Goal: Information Seeking & Learning: Learn about a topic

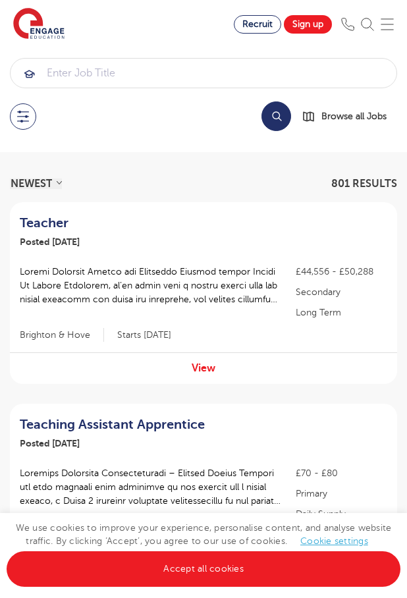
click at [26, 119] on button at bounding box center [23, 116] width 26 height 26
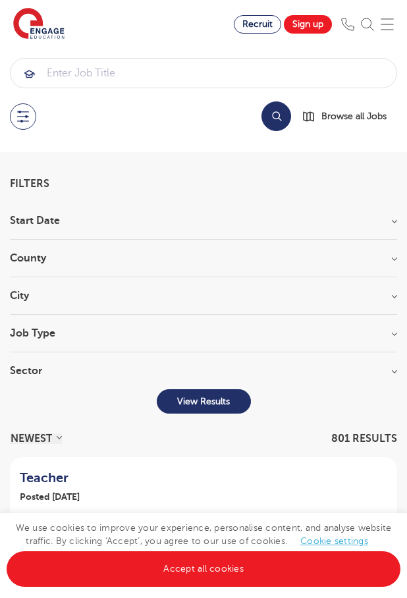
click at [394, 221] on h3 "Start Date" at bounding box center [203, 220] width 387 height 11
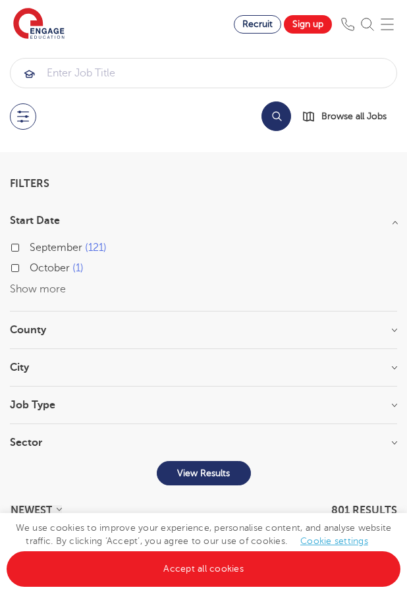
click at [18, 242] on div "September 121" at bounding box center [203, 249] width 387 height 20
click at [387, 329] on h3 "County" at bounding box center [203, 330] width 387 height 11
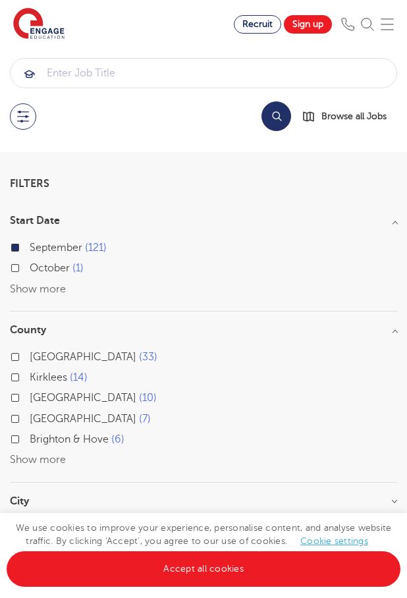
scroll to position [1, 0]
click at [50, 456] on button "Show more" at bounding box center [38, 459] width 56 height 12
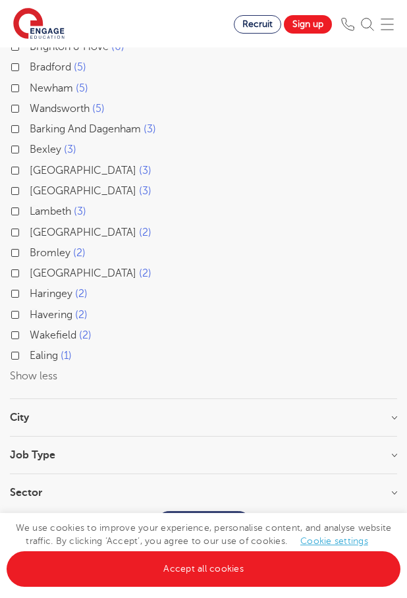
scroll to position [397, 0]
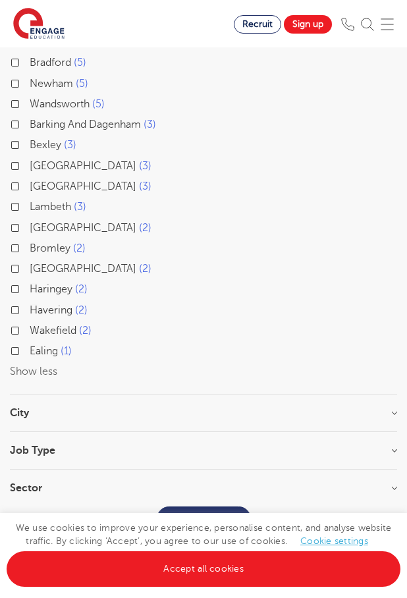
click at [134, 414] on div "City [GEOGRAPHIC_DATA] 33 Kirklees 14 [GEOGRAPHIC_DATA] 5 Newham 5 Wandsworth 5…" at bounding box center [203, 420] width 387 height 24
click at [389, 408] on h3 "City" at bounding box center [203, 413] width 387 height 11
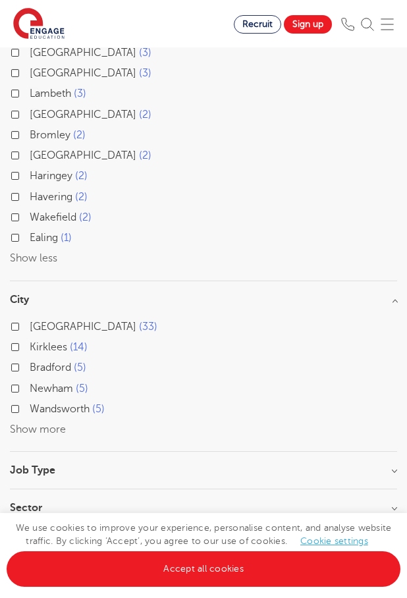
scroll to position [535, 0]
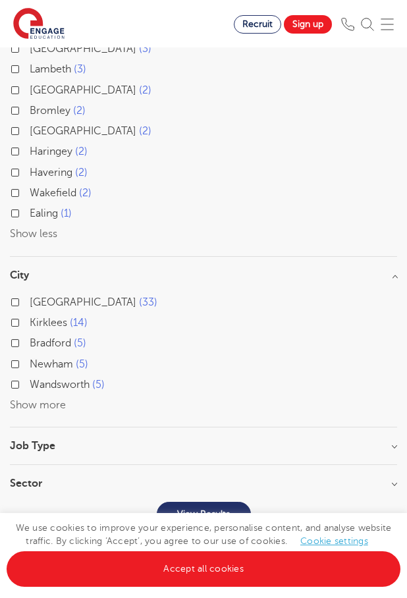
click at [23, 399] on button "Show more" at bounding box center [38, 405] width 56 height 12
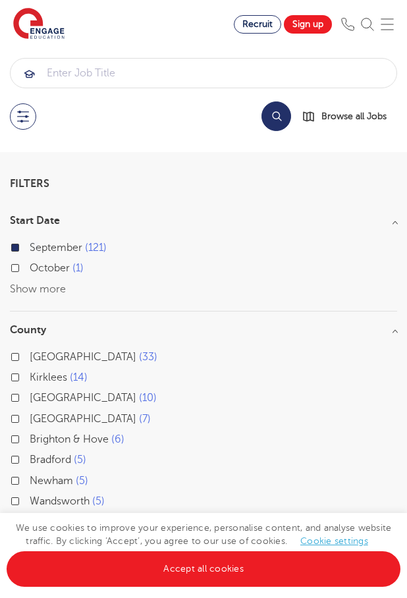
scroll to position [0, 0]
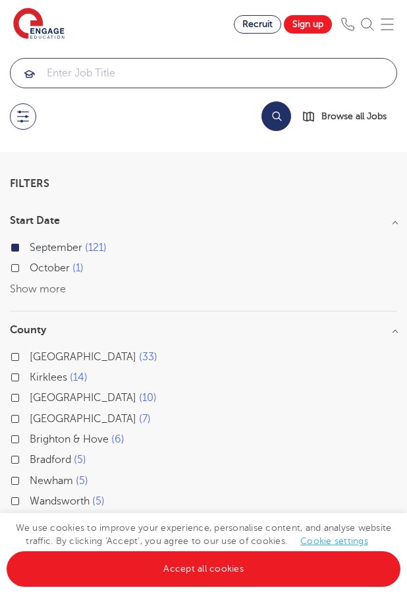
click at [158, 70] on input "search" at bounding box center [204, 73] width 386 height 29
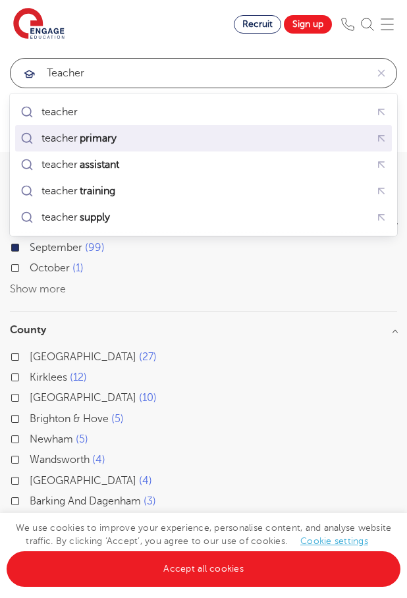
click at [119, 139] on mark "primary" at bounding box center [98, 138] width 41 height 16
type input "teacher primary"
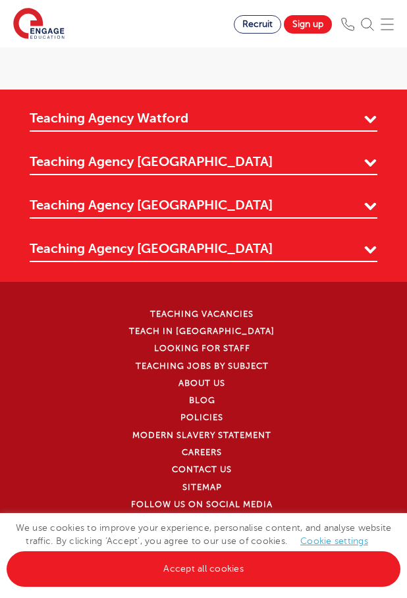
scroll to position [3206, 0]
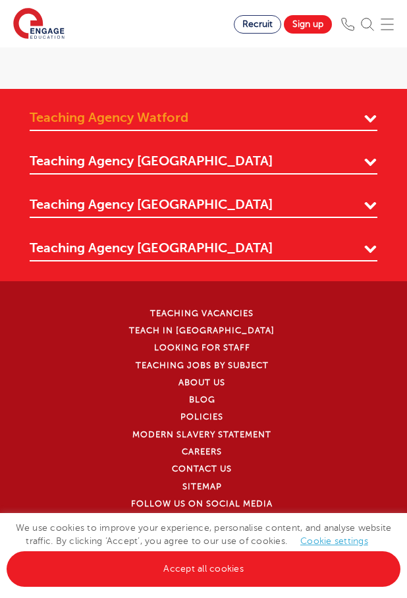
click at [372, 109] on link "Teaching Agency Watford" at bounding box center [204, 120] width 348 height 22
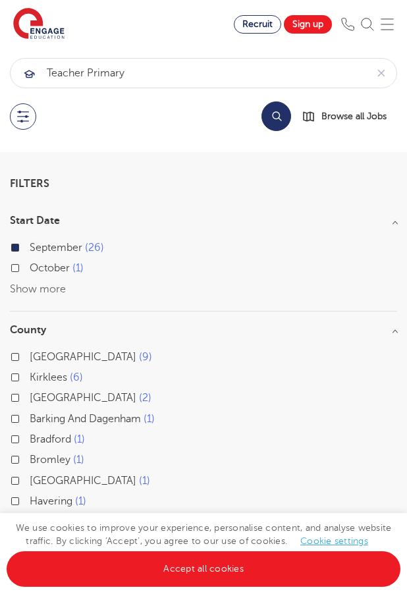
scroll to position [0, 0]
click at [383, 20] on img at bounding box center [387, 24] width 13 height 13
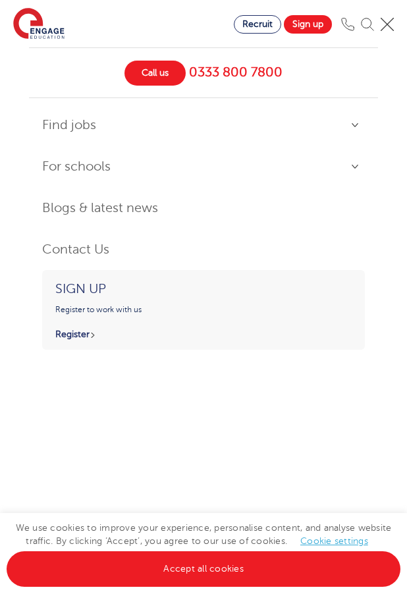
click at [354, 126] on link "Find jobs" at bounding box center [203, 125] width 323 height 28
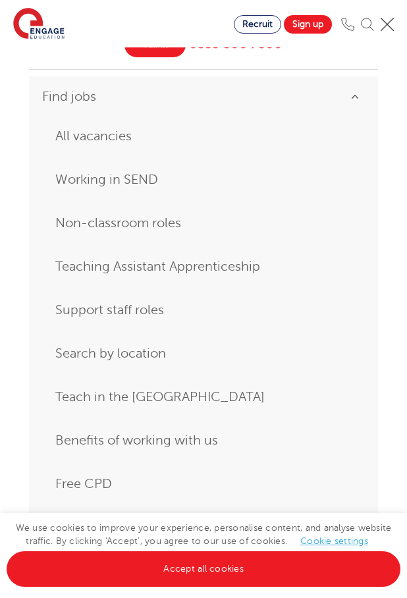
scroll to position [30, 0]
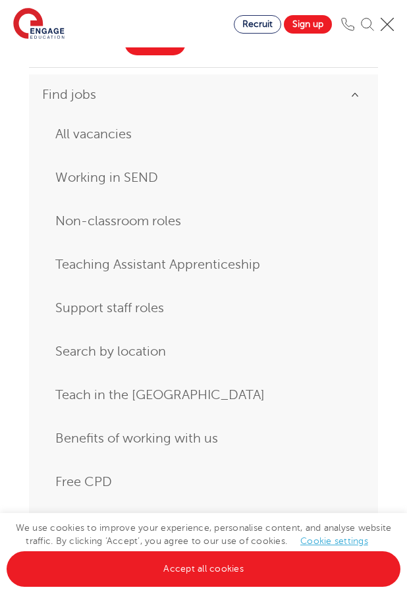
click at [124, 350] on link "Search by location" at bounding box center [203, 352] width 296 height 24
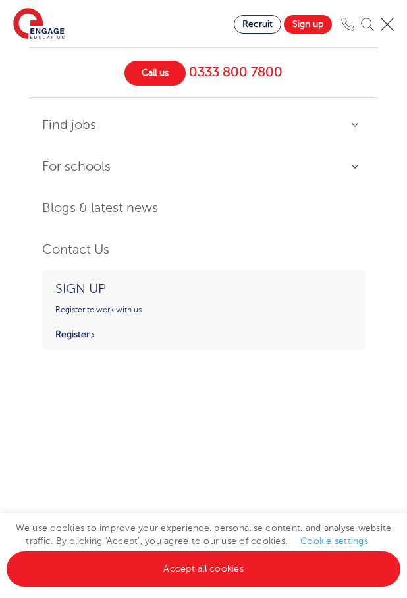
scroll to position [0, 0]
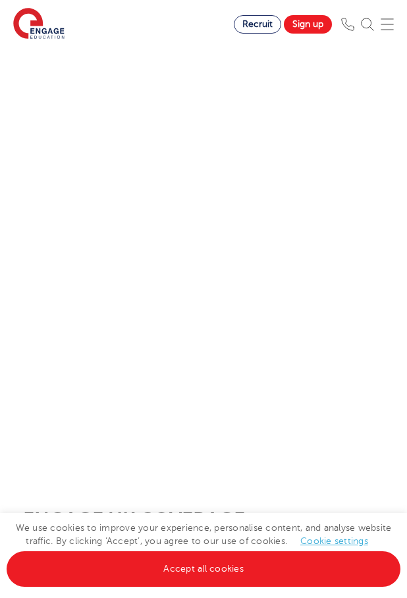
scroll to position [35, 0]
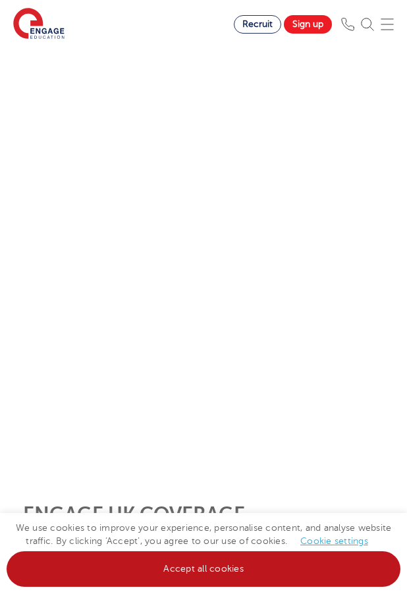
click at [231, 566] on link "Accept all cookies" at bounding box center [204, 569] width 394 height 36
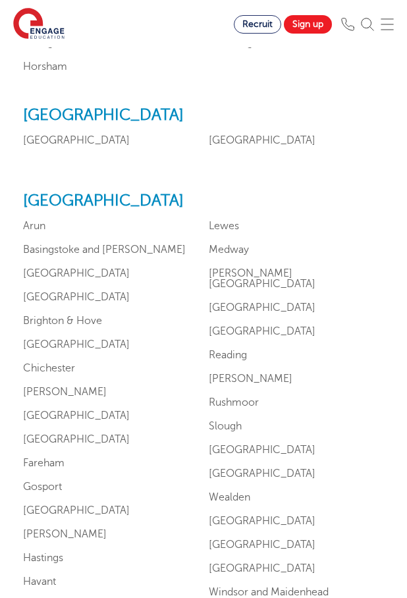
scroll to position [1287, 0]
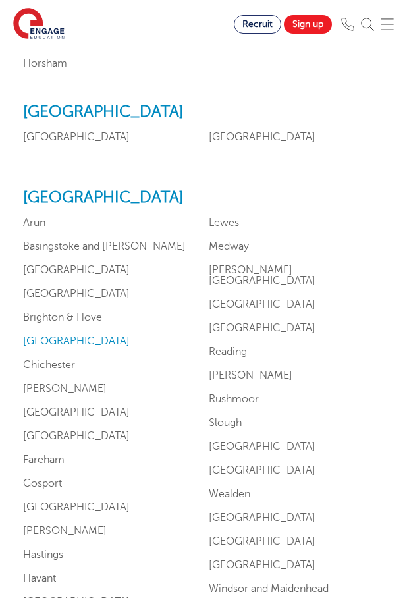
click at [63, 347] on link "Buckinghamshire" at bounding box center [76, 341] width 107 height 12
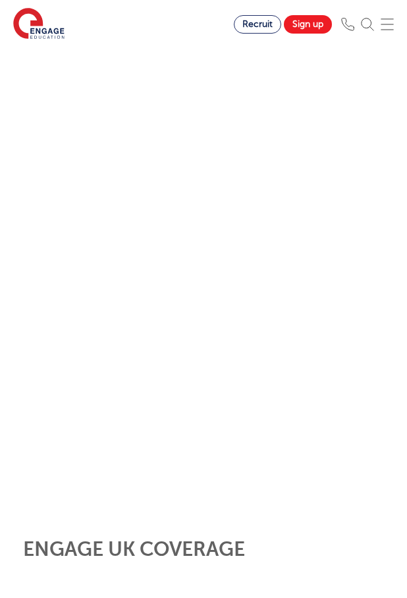
scroll to position [0, 0]
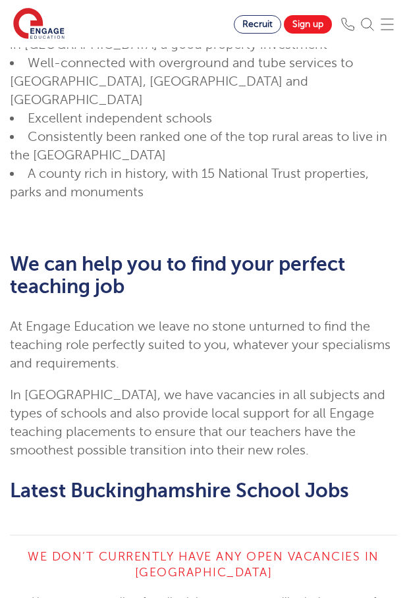
scroll to position [1371, 0]
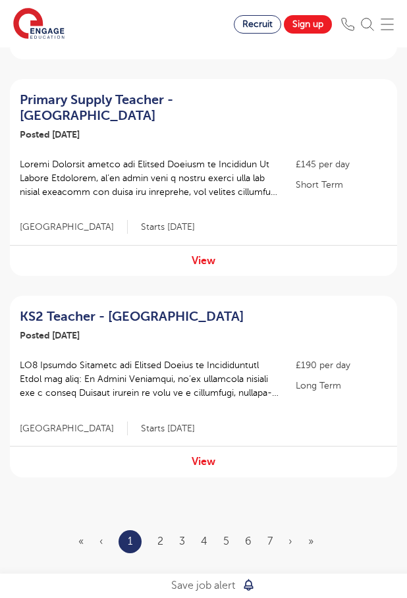
scroll to position [1755, 0]
